Goal: Task Accomplishment & Management: Manage account settings

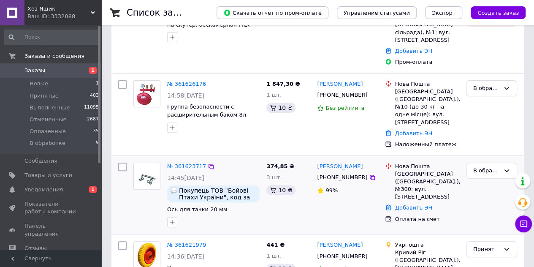
scroll to position [127, 0]
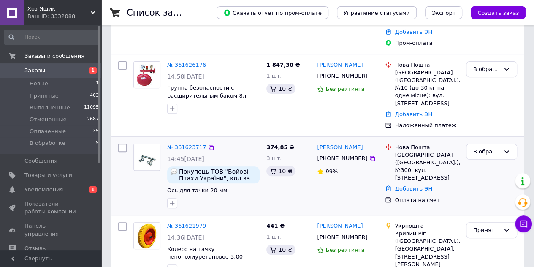
click at [187, 144] on link "№ 361623717" at bounding box center [186, 147] width 39 height 6
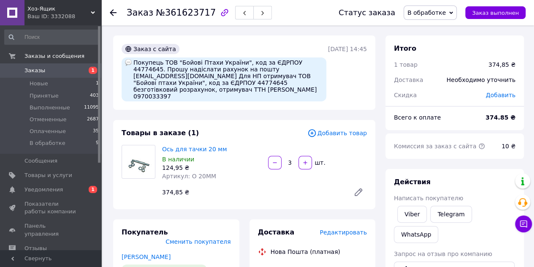
click at [115, 10] on icon at bounding box center [113, 12] width 7 height 7
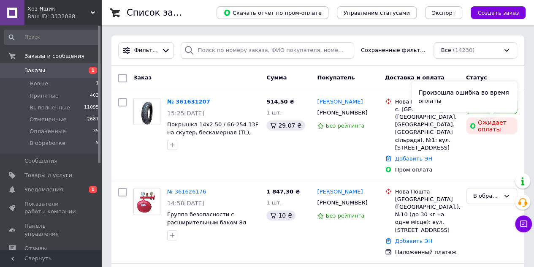
click at [509, 107] on div "Произошла ошибка во время оплаты" at bounding box center [465, 96] width 106 height 30
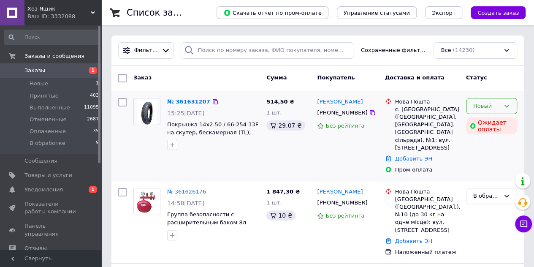
click at [506, 107] on icon at bounding box center [506, 106] width 7 height 7
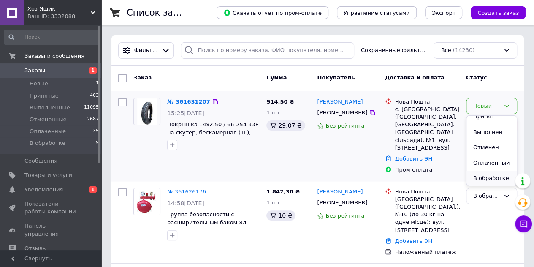
click at [499, 177] on li "В обработке" at bounding box center [492, 179] width 50 height 16
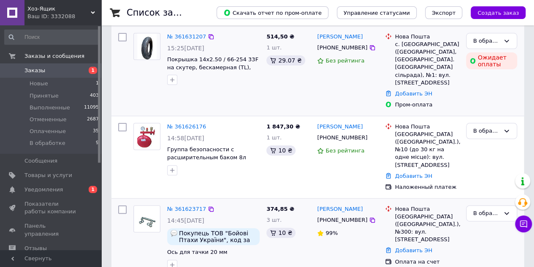
scroll to position [42, 0]
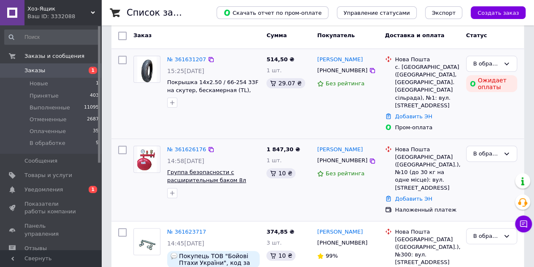
click at [199, 169] on span "Группа безопасности с расширительным баком 8л (плоский), "KOER" [GEOGRAPHIC_DAT…" at bounding box center [206, 184] width 79 height 30
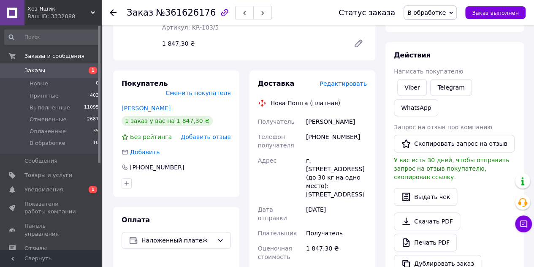
scroll to position [42, 0]
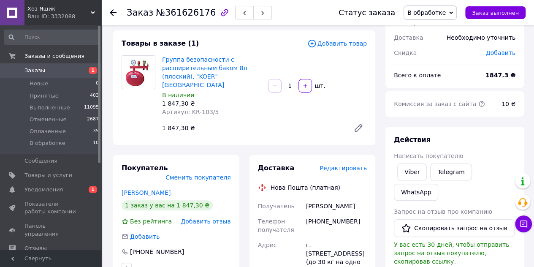
click at [116, 15] on icon at bounding box center [113, 12] width 7 height 7
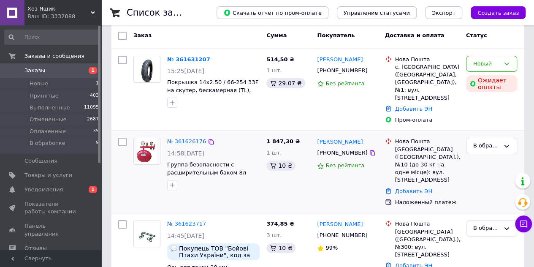
scroll to position [42, 0]
click at [510, 146] on div "В обработке" at bounding box center [491, 146] width 51 height 16
click at [494, 161] on li "Принят" at bounding box center [492, 164] width 50 height 16
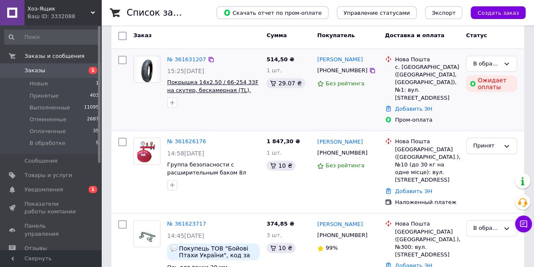
click at [187, 81] on span "Покрышка 14x2.50 / 66-254 33F на скутер, бескамерная (TL), 4PR" at bounding box center [212, 90] width 91 height 22
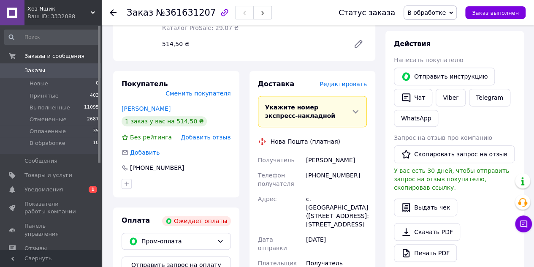
scroll to position [169, 0]
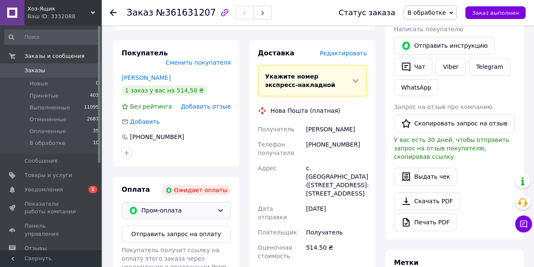
click at [223, 207] on icon at bounding box center [220, 210] width 7 height 7
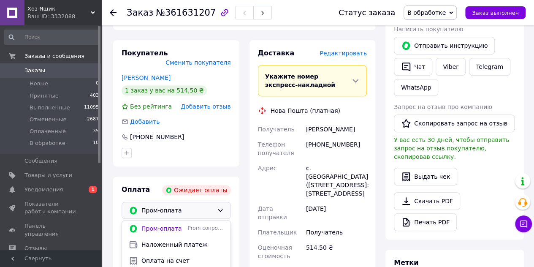
click at [196, 240] on span "Наложенный платеж" at bounding box center [182, 244] width 82 height 8
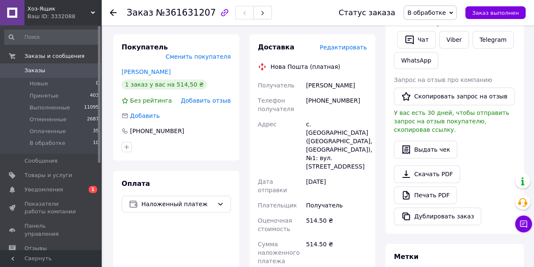
scroll to position [127, 0]
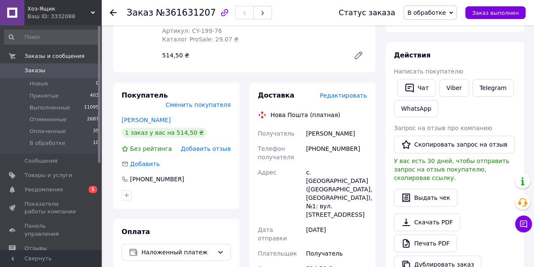
click at [112, 11] on use at bounding box center [113, 12] width 7 height 7
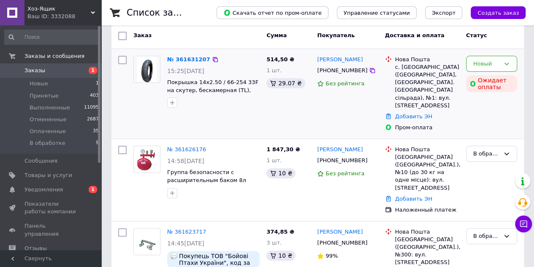
scroll to position [42, 0]
click at [510, 61] on div "Новый" at bounding box center [491, 64] width 51 height 16
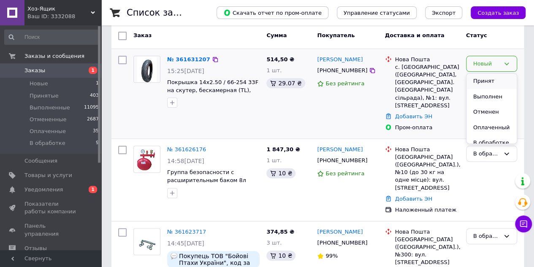
click at [497, 78] on li "Принят" at bounding box center [492, 81] width 50 height 16
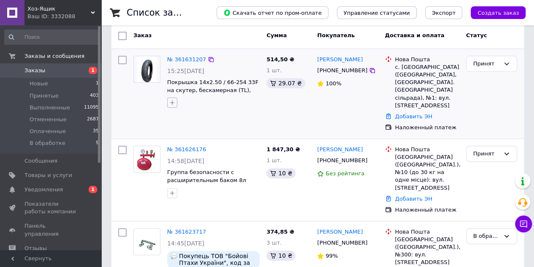
click at [172, 100] on icon "button" at bounding box center [172, 102] width 7 height 7
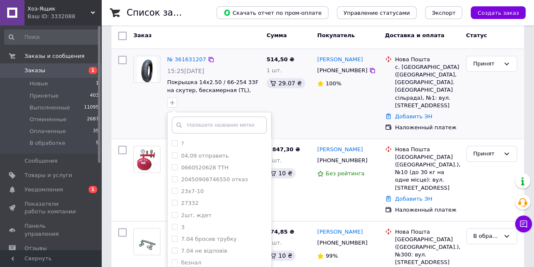
drag, startPoint x: 189, startPoint y: 126, endPoint x: 198, endPoint y: 125, distance: 9.0
click at [194, 125] on input "text" at bounding box center [219, 125] width 95 height 17
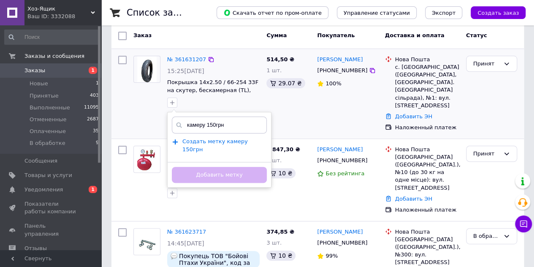
type input "камеру 150грн"
click at [213, 143] on span "Создать метку камеру 150грн" at bounding box center [214, 145] width 65 height 14
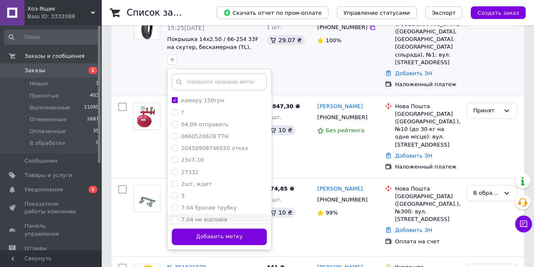
scroll to position [84, 0]
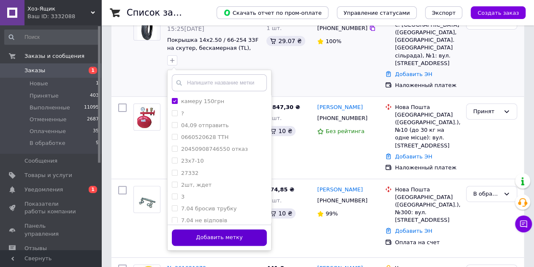
click at [241, 238] on button "Добавить метку" at bounding box center [219, 237] width 95 height 16
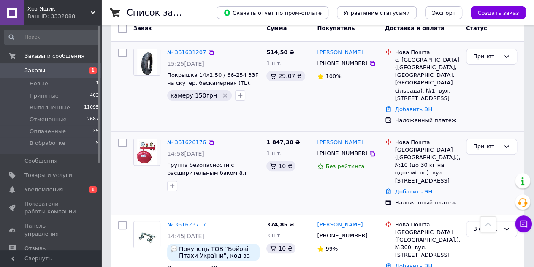
scroll to position [42, 0]
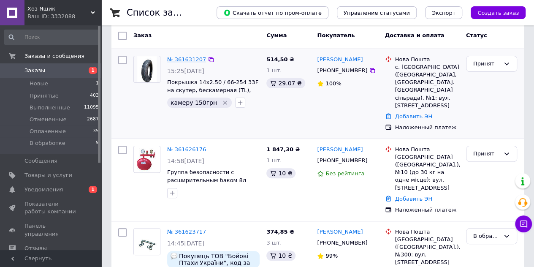
click at [189, 58] on link "№ 361631207" at bounding box center [186, 59] width 39 height 6
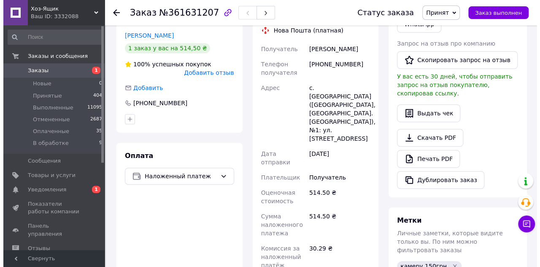
scroll to position [169, 0]
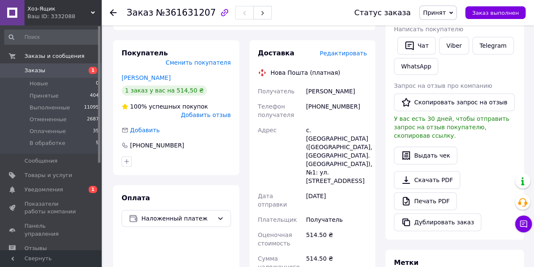
click at [350, 50] on span "Редактировать" at bounding box center [343, 53] width 47 height 7
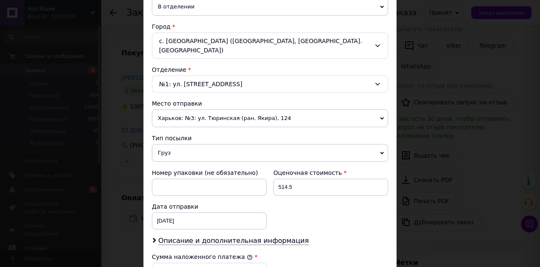
scroll to position [253, 0]
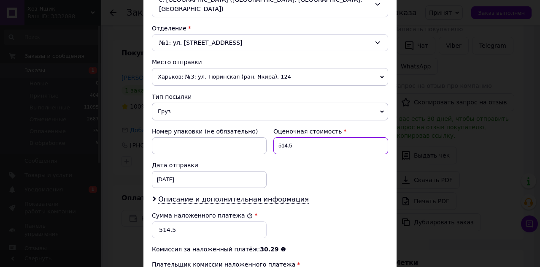
click at [294, 143] on input "514.5" at bounding box center [331, 145] width 115 height 17
type input "664"
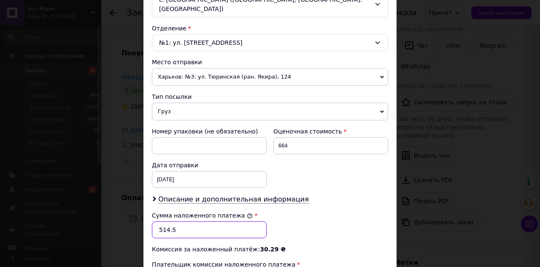
click at [191, 228] on input "514.5" at bounding box center [209, 229] width 115 height 17
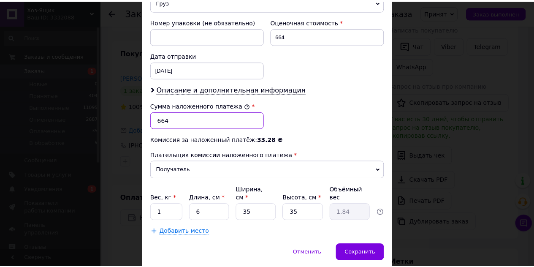
scroll to position [380, 0]
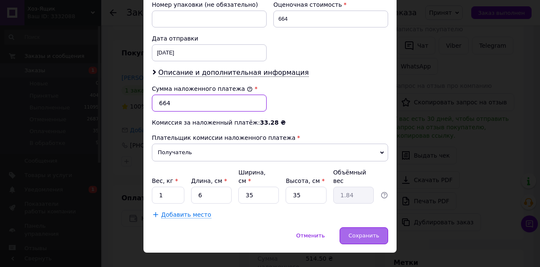
type input "664"
click at [370, 232] on span "Сохранить" at bounding box center [364, 235] width 31 height 6
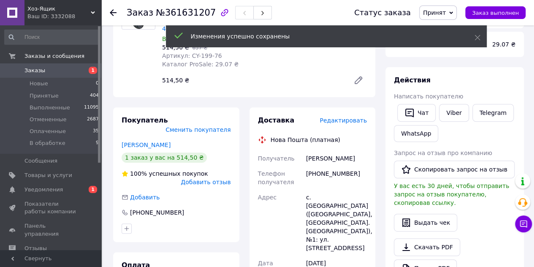
scroll to position [42, 0]
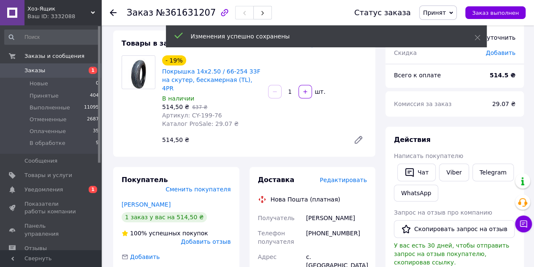
click at [111, 7] on div at bounding box center [118, 12] width 17 height 25
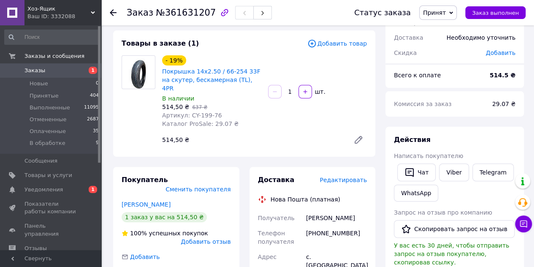
click at [112, 13] on icon at bounding box center [113, 12] width 7 height 7
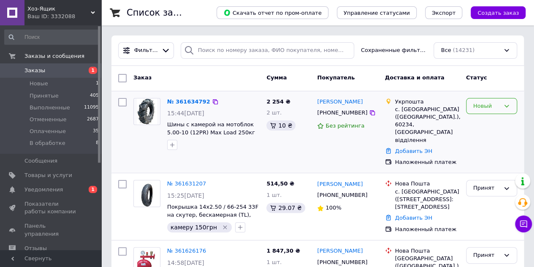
click at [508, 105] on icon at bounding box center [507, 106] width 5 height 3
click at [500, 182] on li "В обработке" at bounding box center [492, 185] width 50 height 16
click at [184, 100] on link "№ 361634792" at bounding box center [186, 101] width 39 height 6
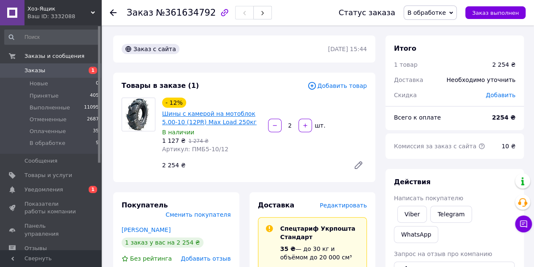
click at [198, 117] on link "Шины с камерой на мотоблок 5.00-10 (12PR) Max Load 250кг" at bounding box center [209, 117] width 95 height 15
click at [113, 12] on icon at bounding box center [113, 12] width 7 height 7
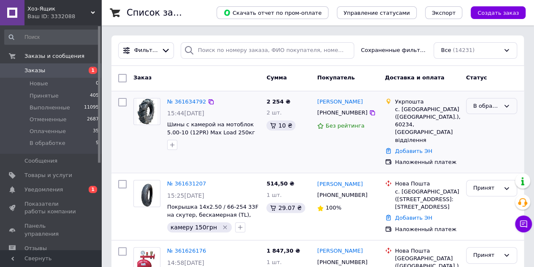
click at [508, 106] on icon at bounding box center [506, 106] width 7 height 7
click at [499, 121] on li "Принят" at bounding box center [492, 124] width 50 height 16
click at [174, 144] on icon "button" at bounding box center [172, 144] width 7 height 7
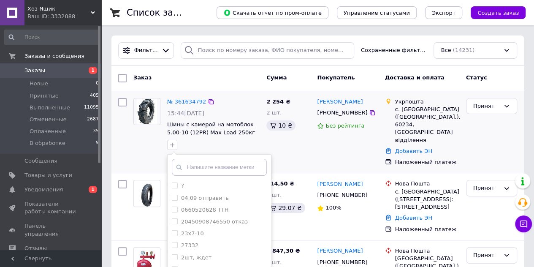
click at [204, 166] on input "text" at bounding box center [219, 167] width 95 height 17
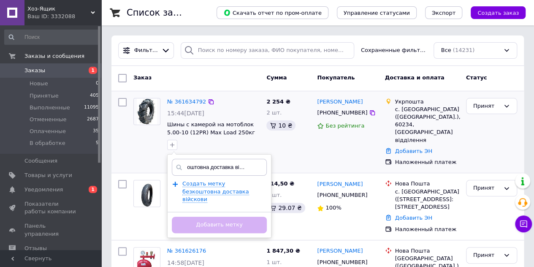
scroll to position [0, 14]
type input "безкоштовна доставка війсковий"
click at [207, 186] on span "Создать метку безкоштовна доставка війсковий" at bounding box center [215, 191] width 67 height 22
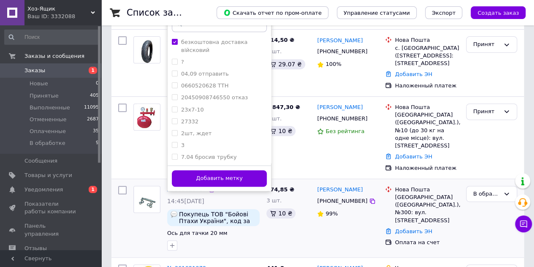
scroll to position [169, 0]
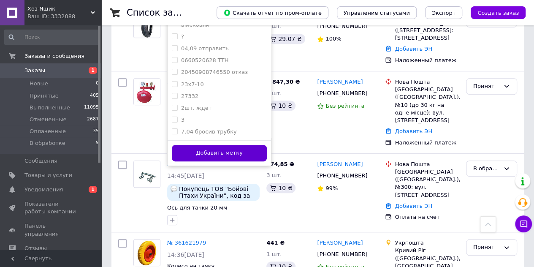
click at [237, 149] on button "Добавить метку" at bounding box center [219, 153] width 95 height 16
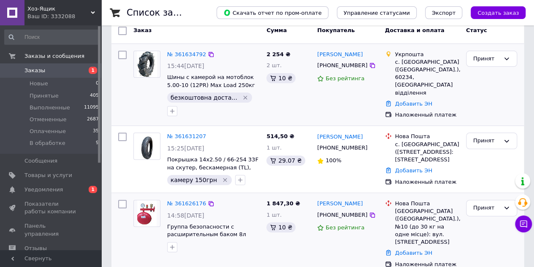
scroll to position [42, 0]
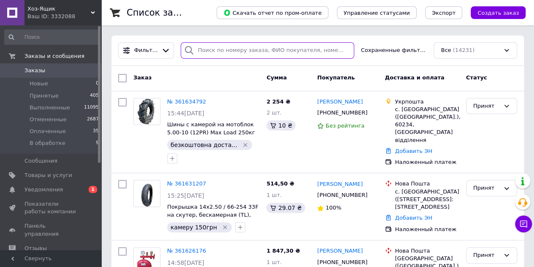
click at [235, 49] on input "search" at bounding box center [268, 50] width 174 height 16
paste input "360856476"
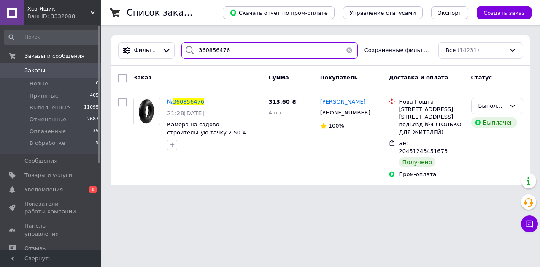
click at [235, 49] on input "360856476" at bounding box center [270, 50] width 176 height 16
paste input "1066431"
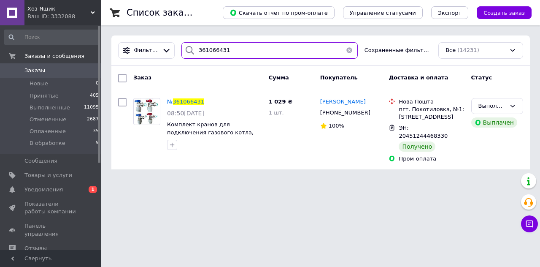
click at [235, 46] on input "361066431" at bounding box center [270, 50] width 176 height 16
paste input "48405"
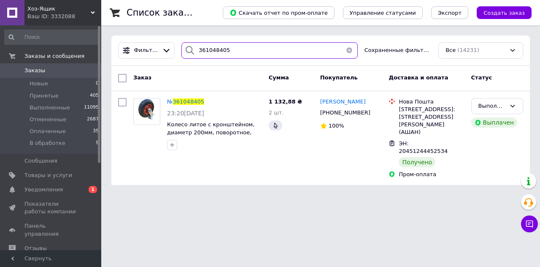
click at [231, 54] on input "361048405" at bounding box center [270, 50] width 176 height 16
paste input "230411"
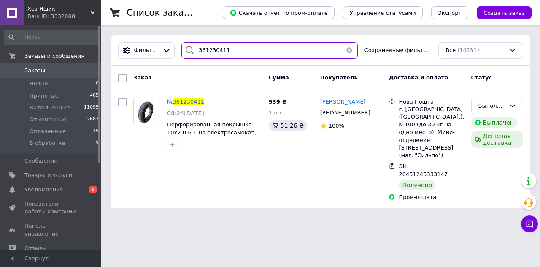
click at [225, 49] on input "361230411" at bounding box center [270, 50] width 176 height 16
paste input "0682826"
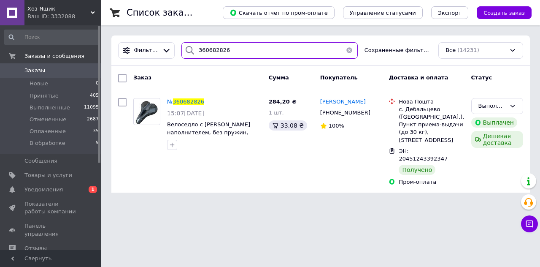
type input "360682826"
click at [348, 49] on button "button" at bounding box center [349, 50] width 17 height 16
